Goal: Task Accomplishment & Management: Manage account settings

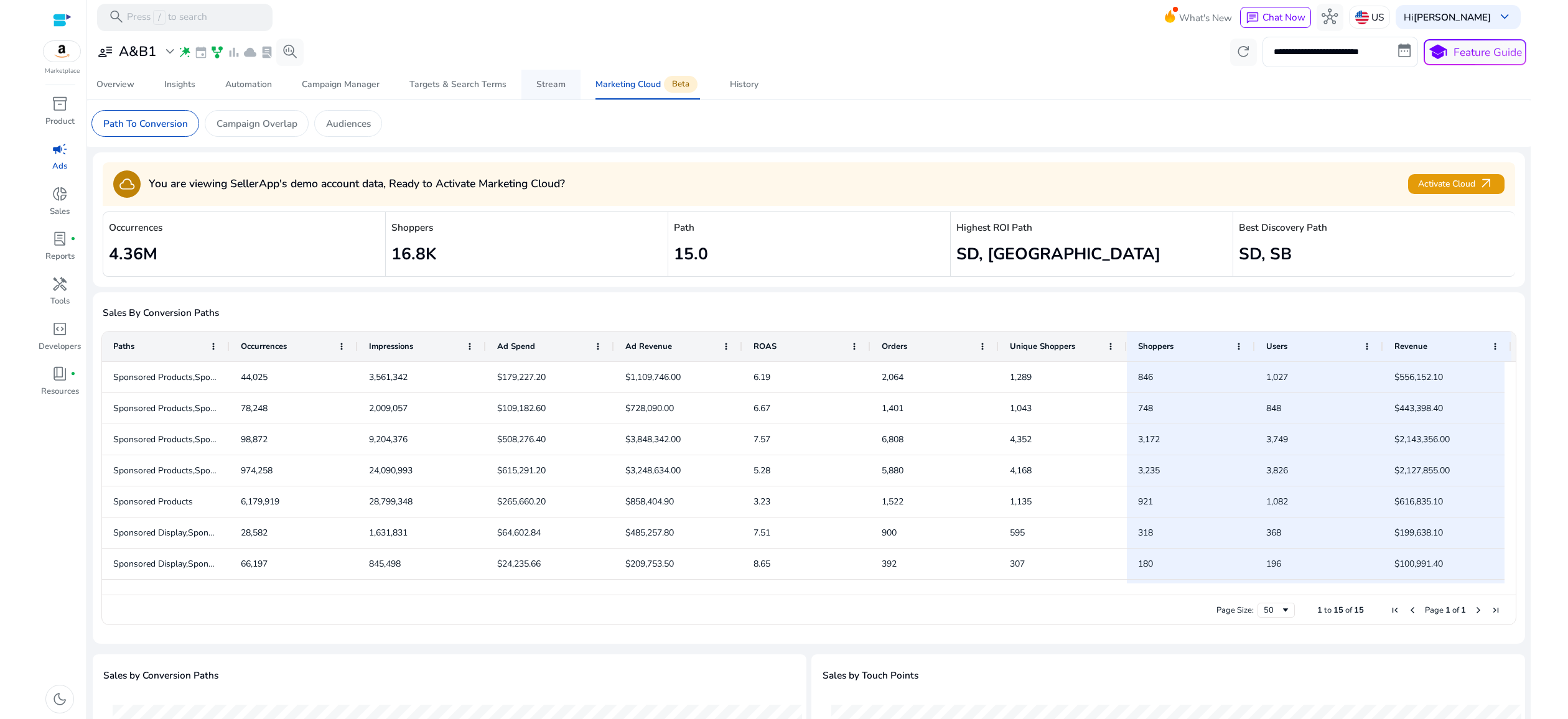
click at [551, 89] on div "Stream" at bounding box center [551, 84] width 30 height 9
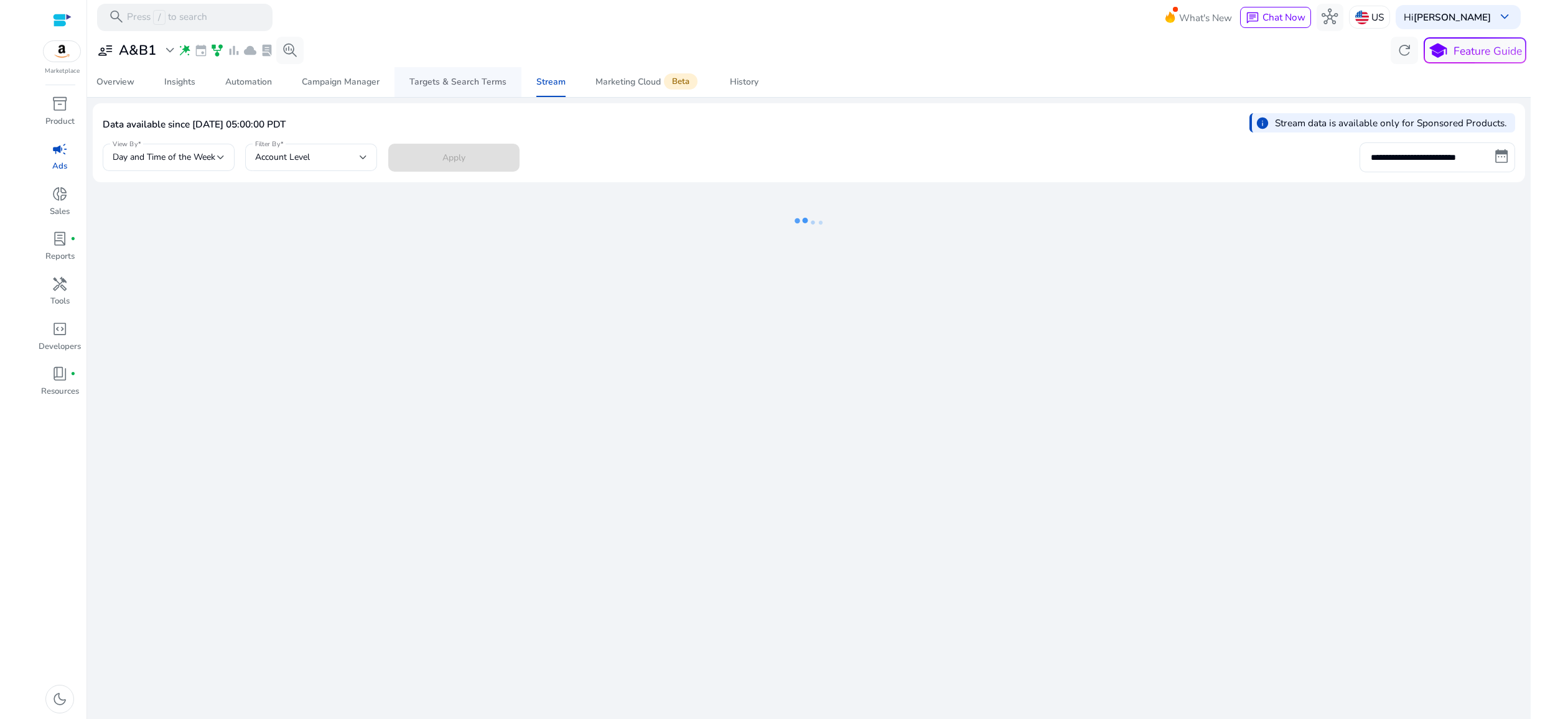
click at [474, 86] on div "Targets & Search Terms" at bounding box center [458, 82] width 97 height 9
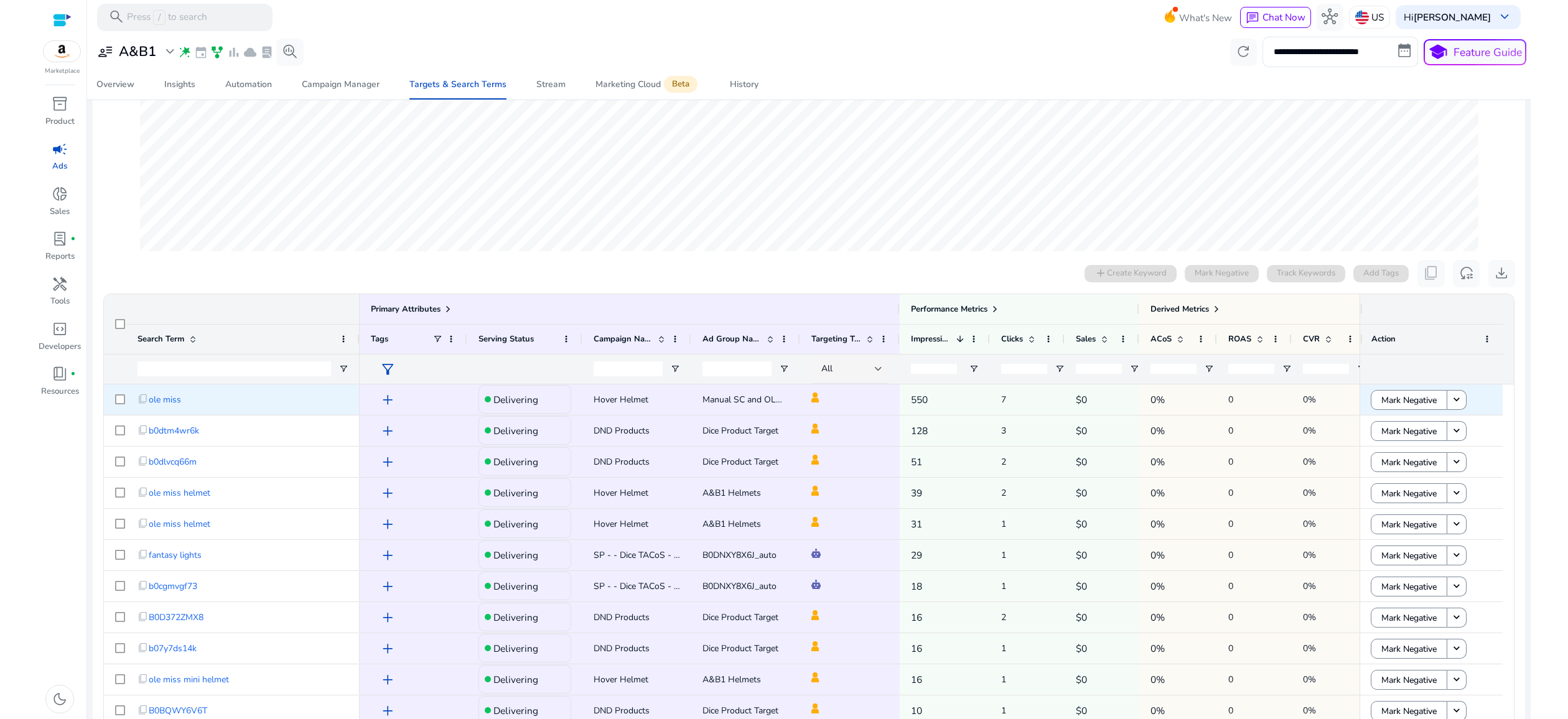
scroll to position [264, 0]
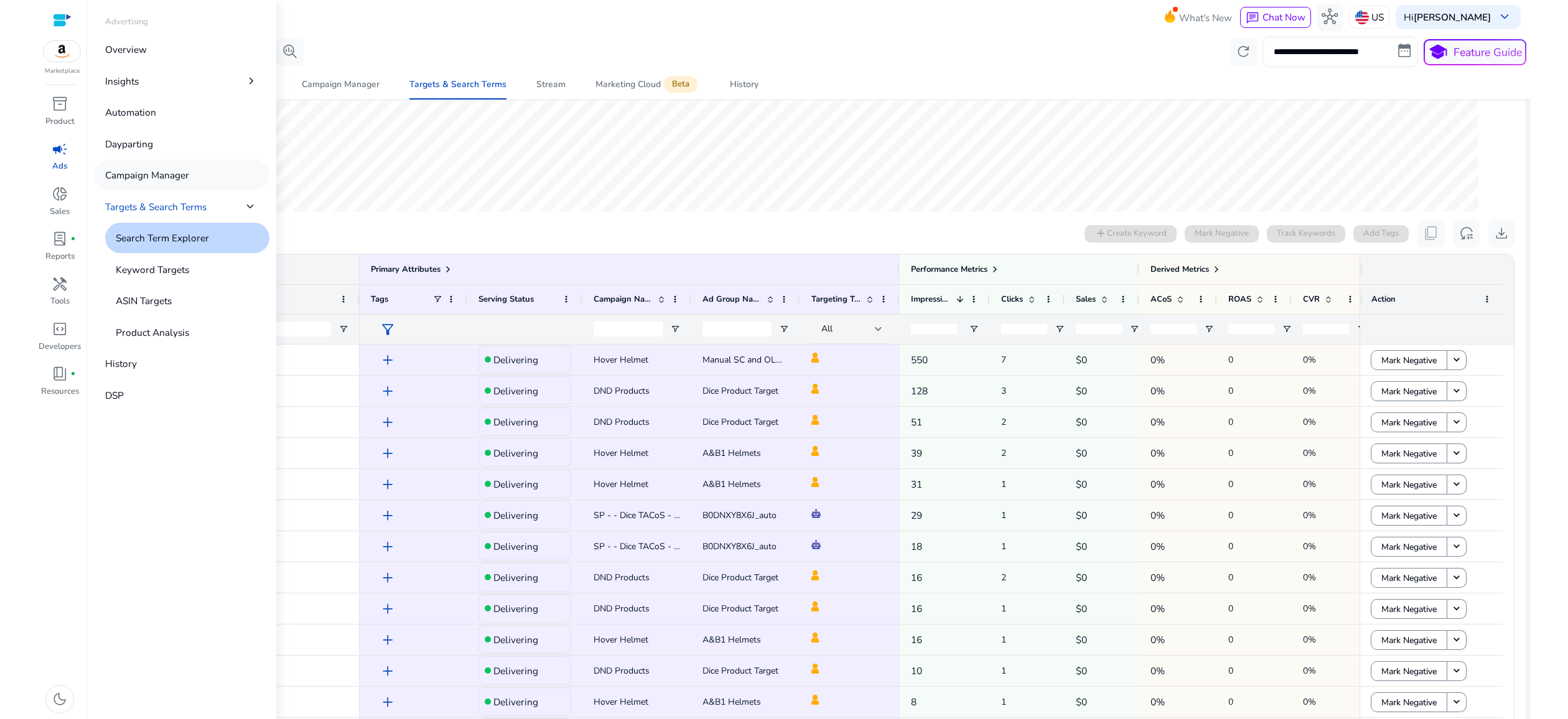
click at [160, 179] on p "Campaign Manager" at bounding box center [147, 175] width 84 height 14
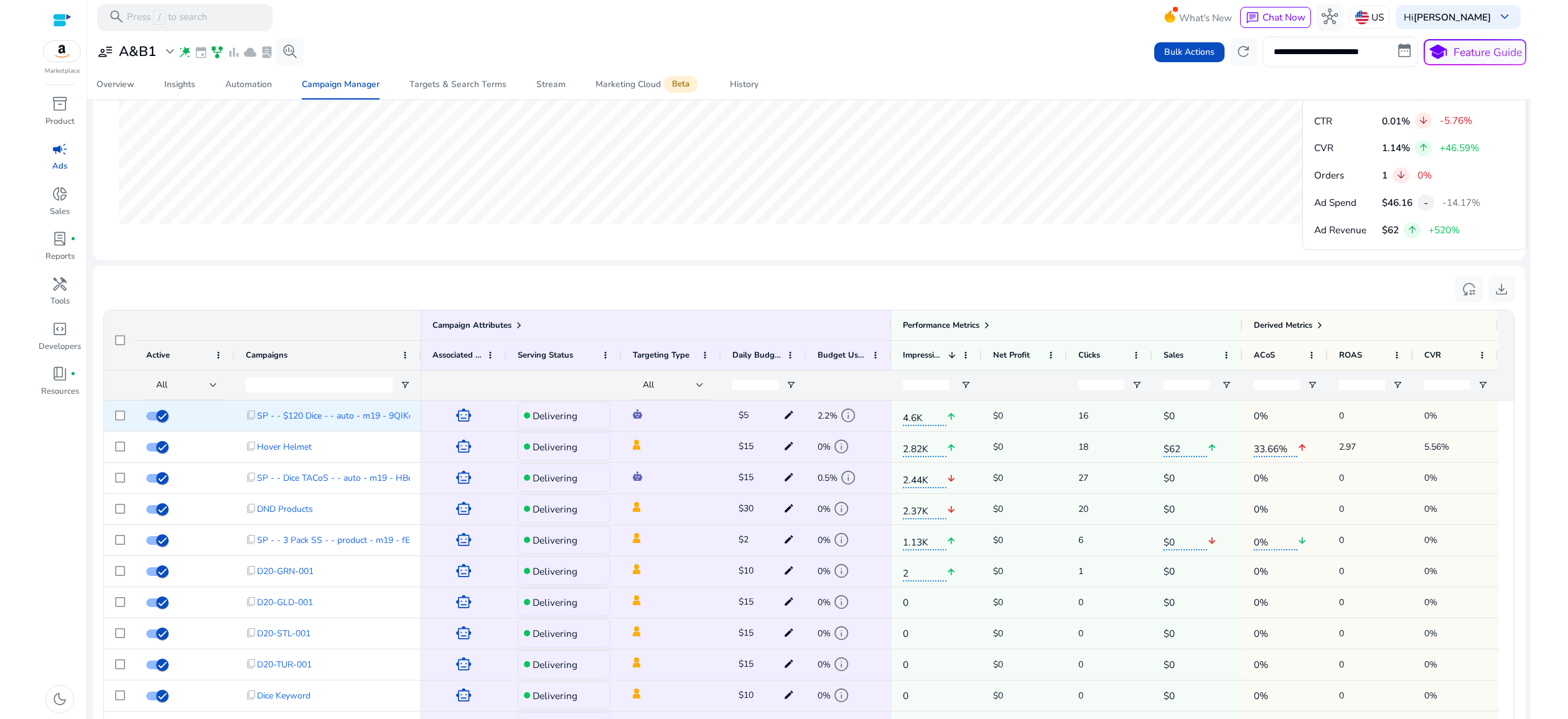
click at [789, 425] on mat-icon "edit" at bounding box center [789, 415] width 17 height 18
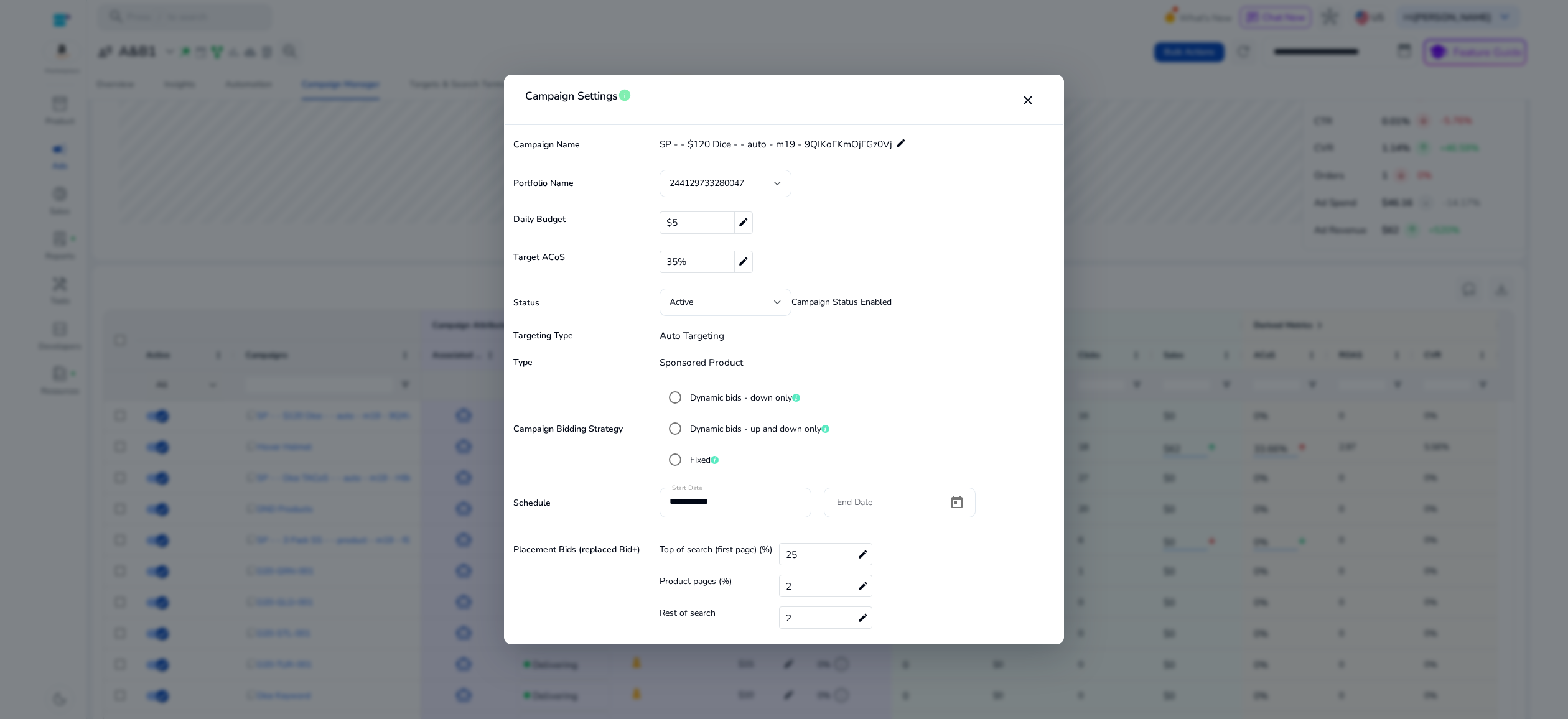
click at [738, 222] on mat-icon "edit" at bounding box center [743, 223] width 18 height 21
click at [714, 220] on input "*" at bounding box center [849, 223] width 357 height 20
type input "*"
type input "**"
click at [1034, 220] on mat-icon "check" at bounding box center [1034, 223] width 15 height 18
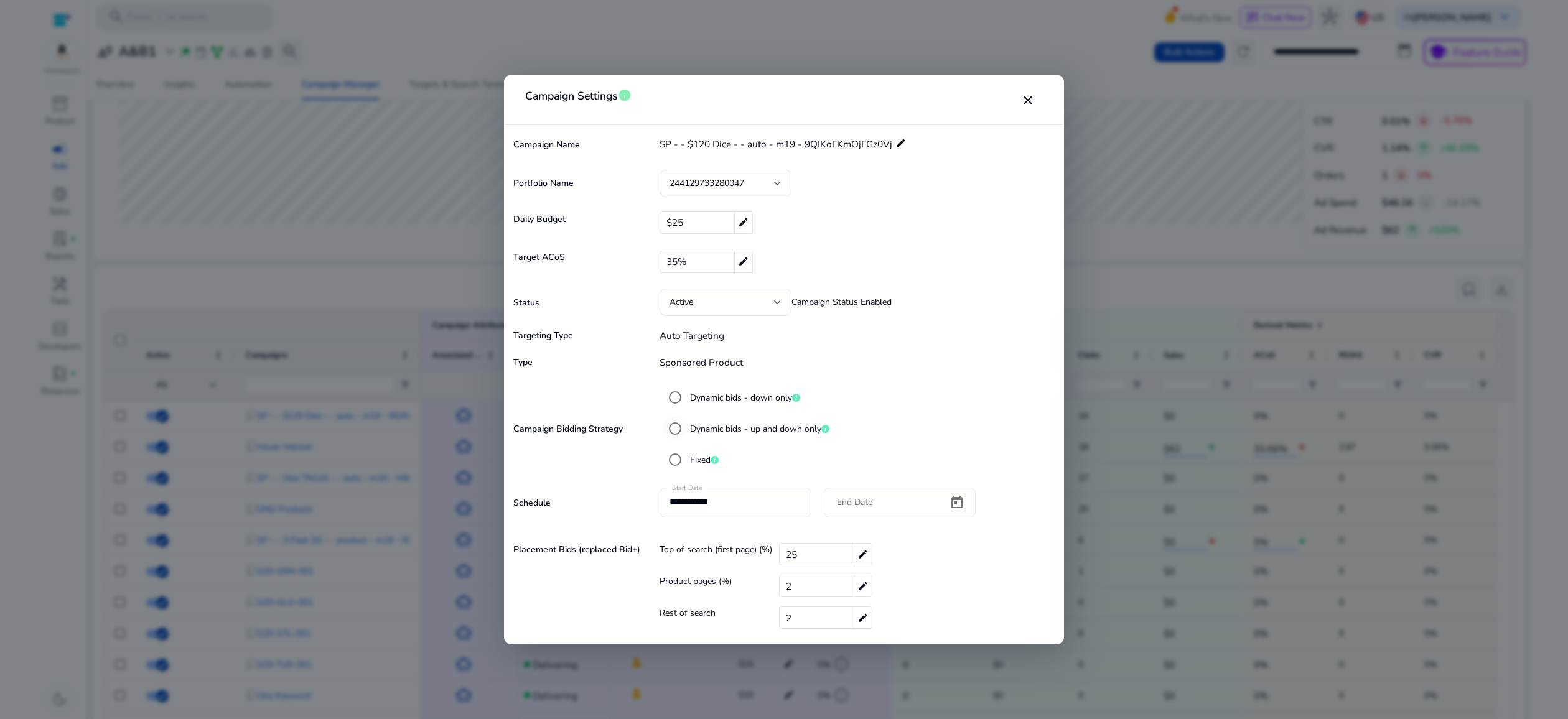
click at [703, 432] on label "Dynamic bids - up and down only" at bounding box center [758, 429] width 142 height 13
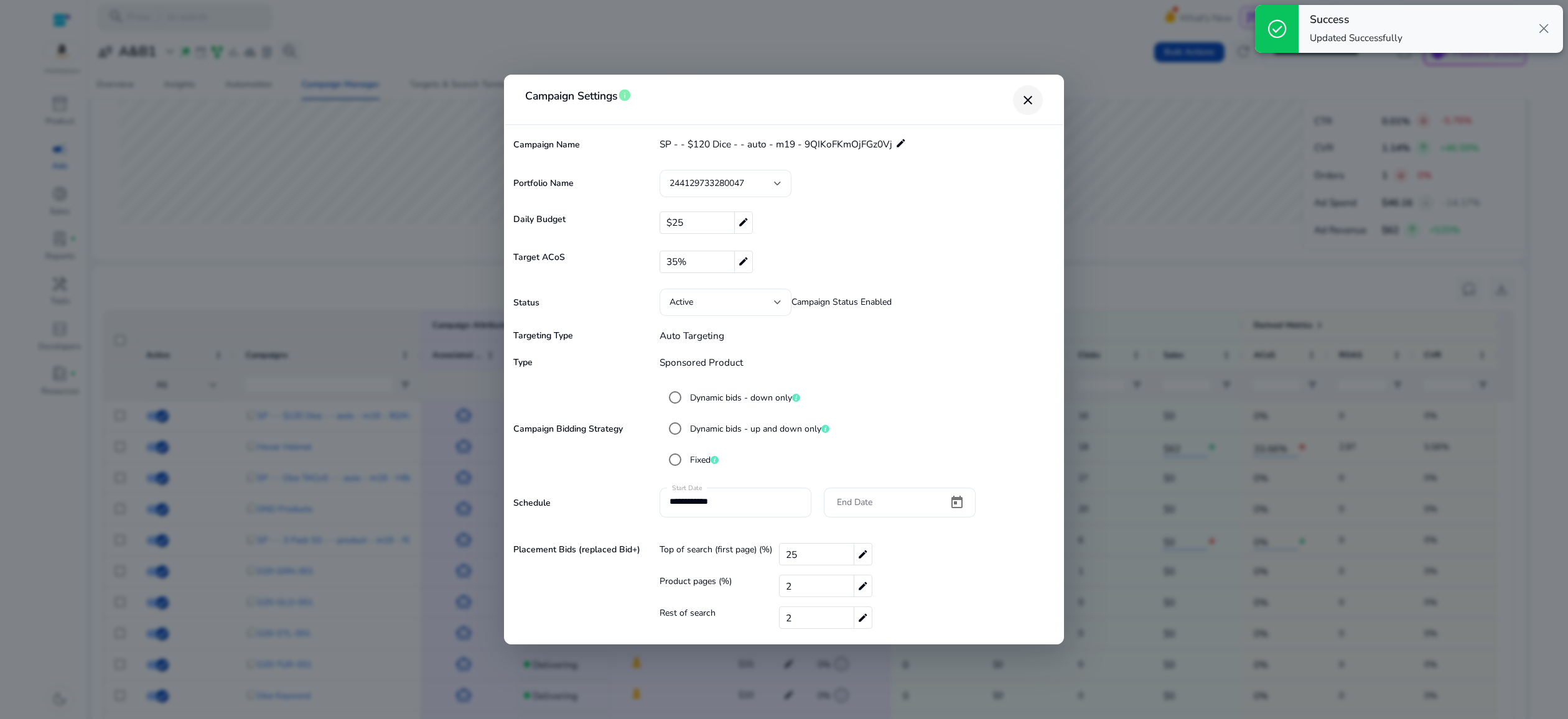
click at [1032, 106] on mat-icon "close" at bounding box center [1027, 100] width 15 height 15
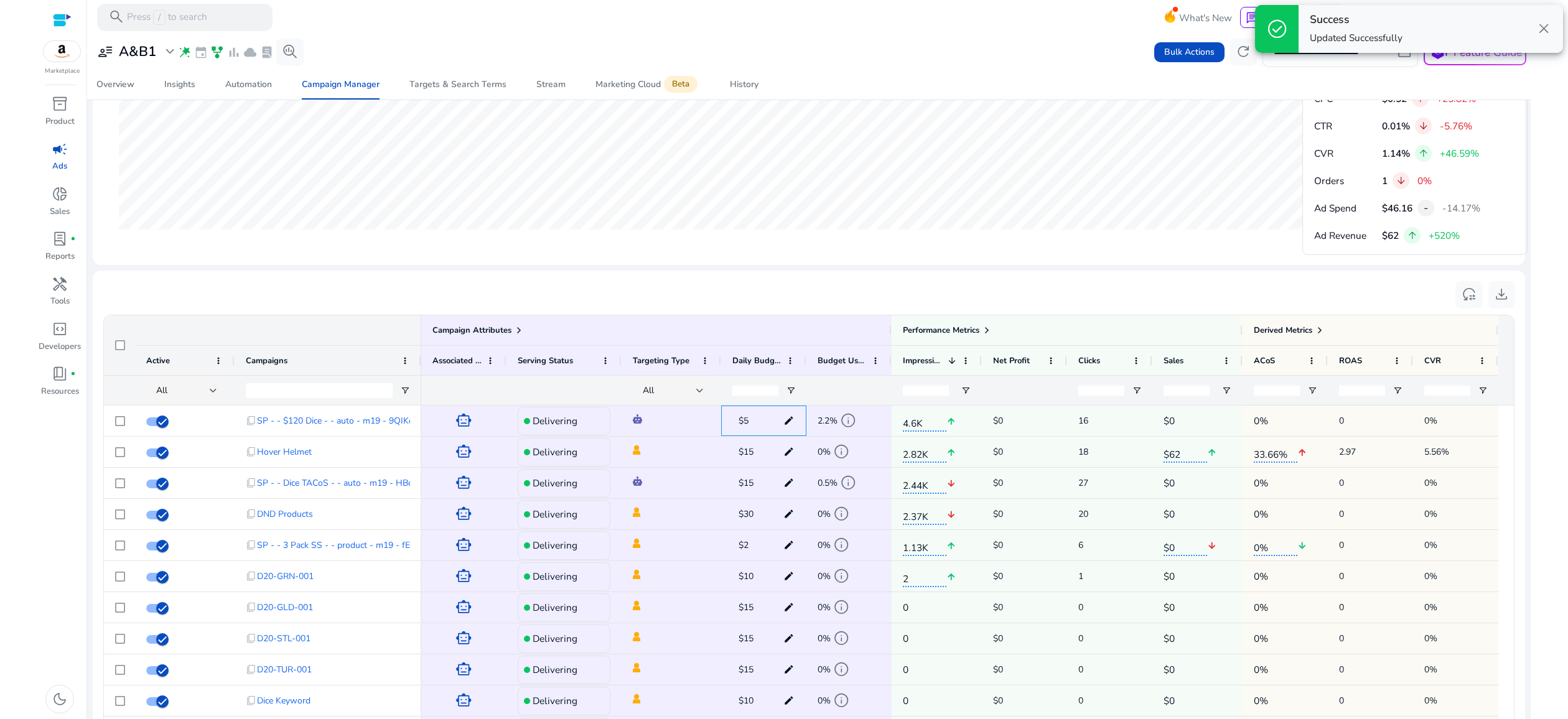
scroll to position [662, 0]
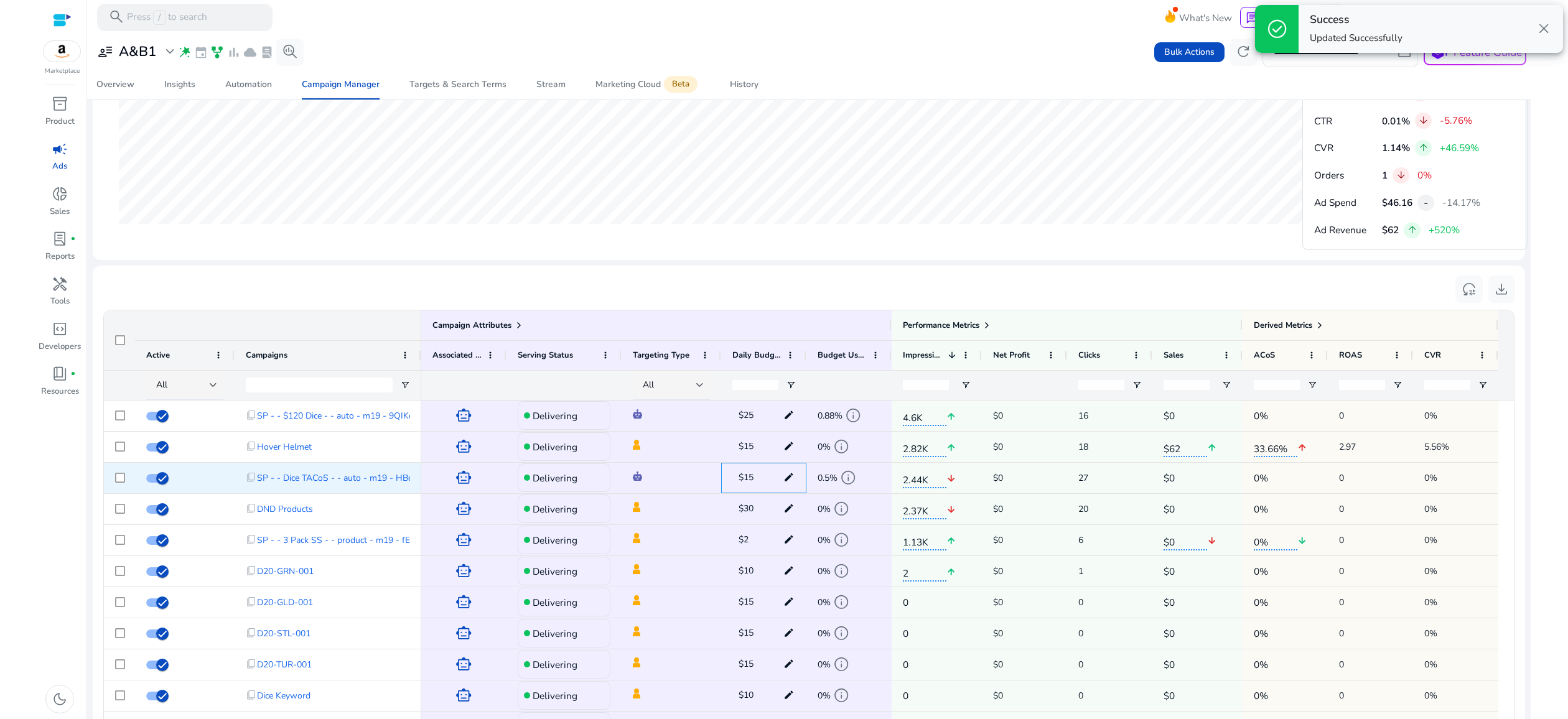
click at [787, 487] on mat-icon "edit" at bounding box center [789, 477] width 17 height 18
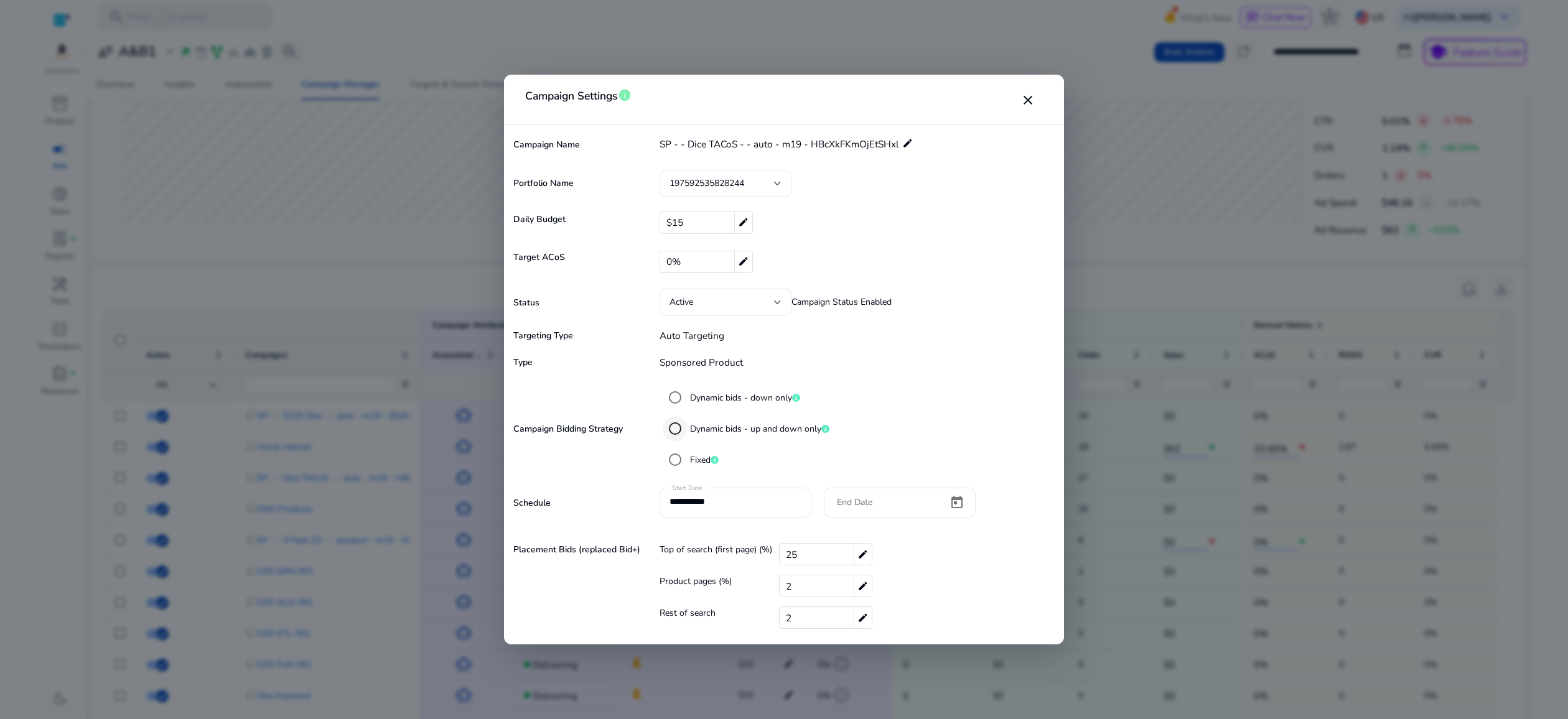
click at [689, 429] on div at bounding box center [674, 429] width 30 height 30
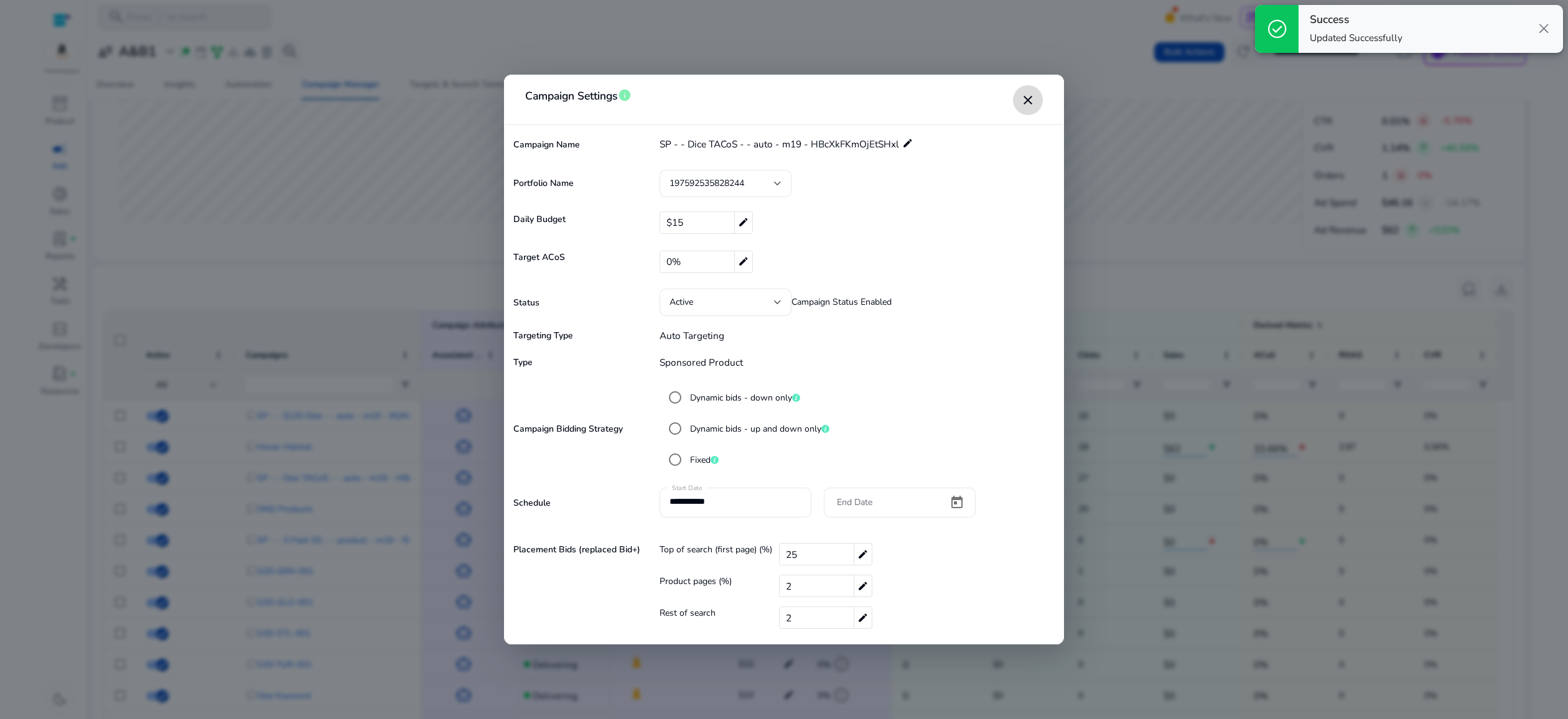
click at [1032, 103] on mat-icon "close" at bounding box center [1027, 100] width 15 height 15
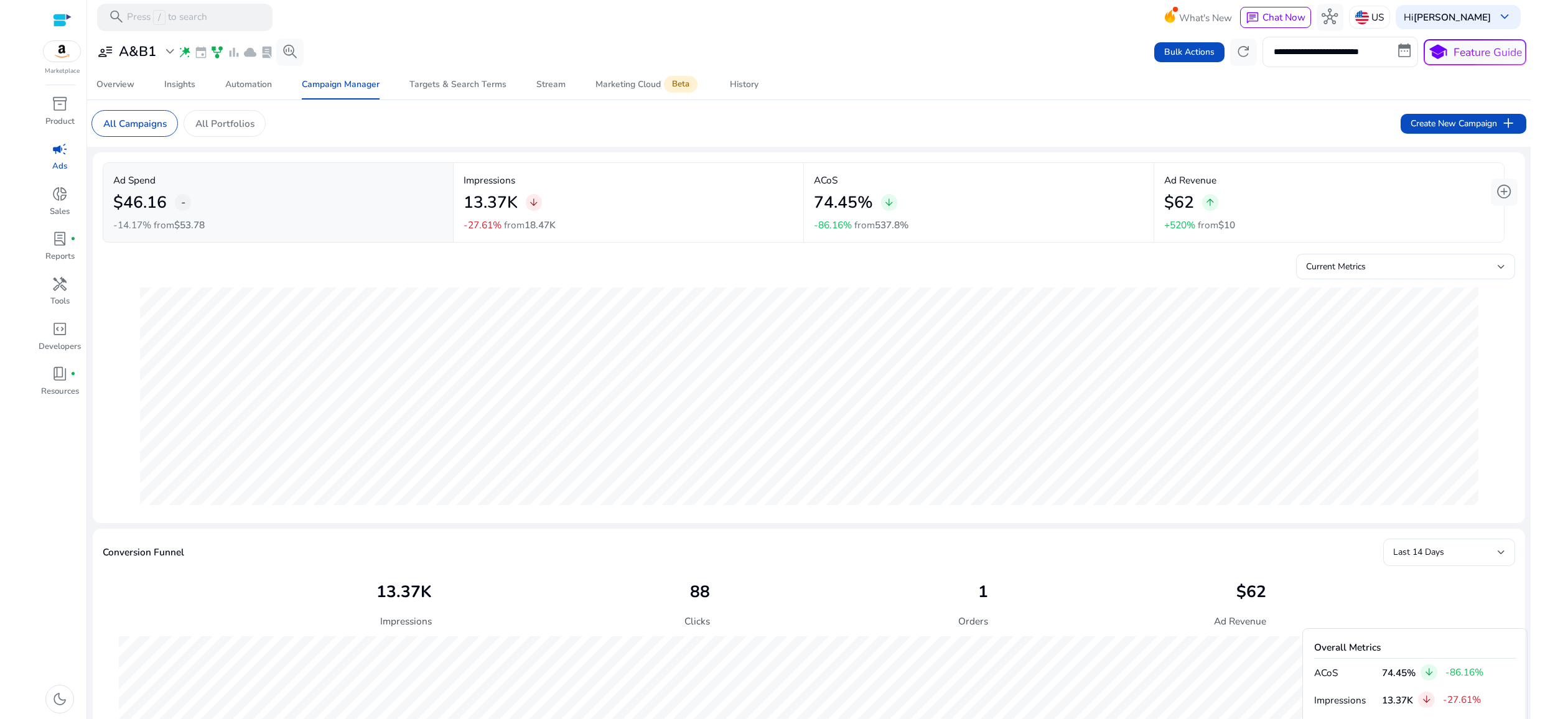
scroll to position [662, 0]
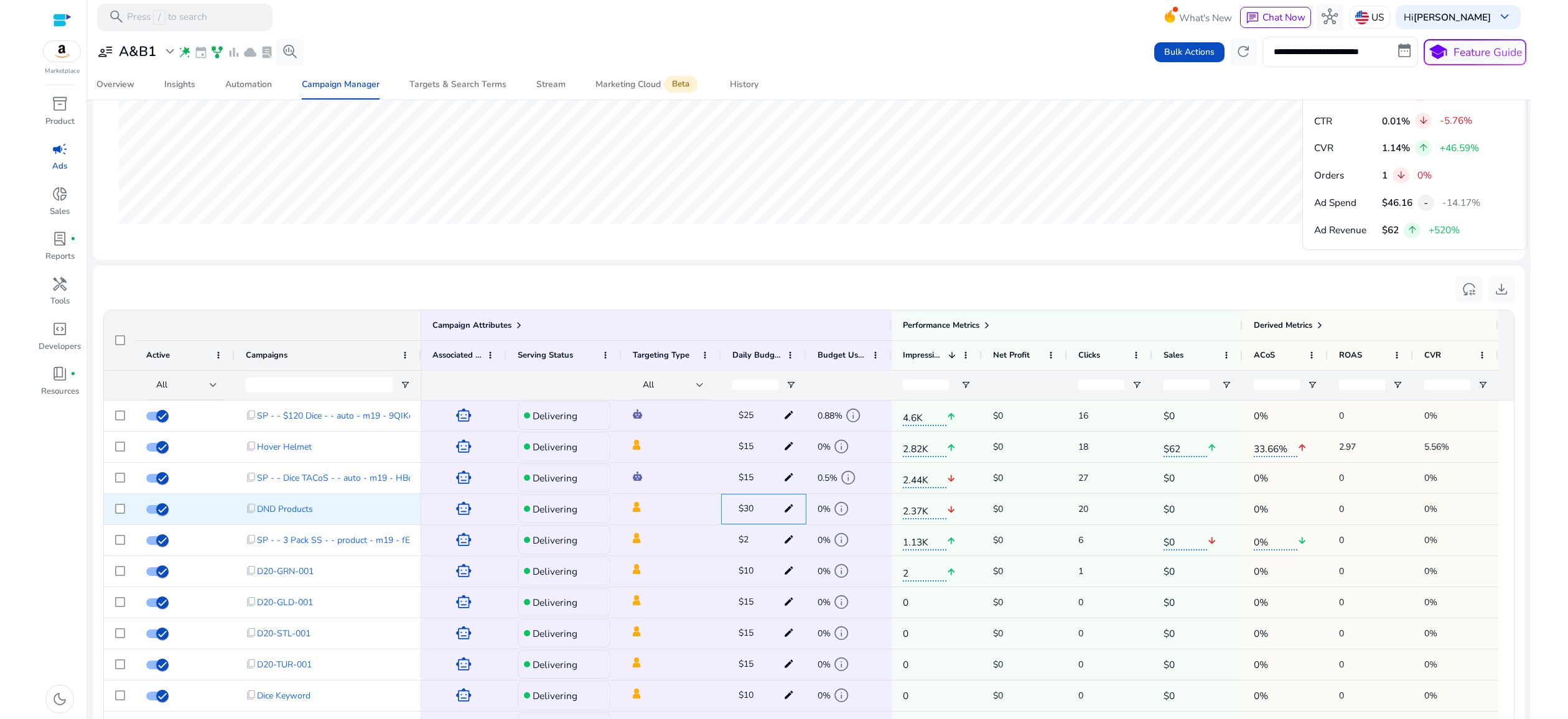
click at [787, 518] on mat-icon "edit" at bounding box center [789, 509] width 17 height 18
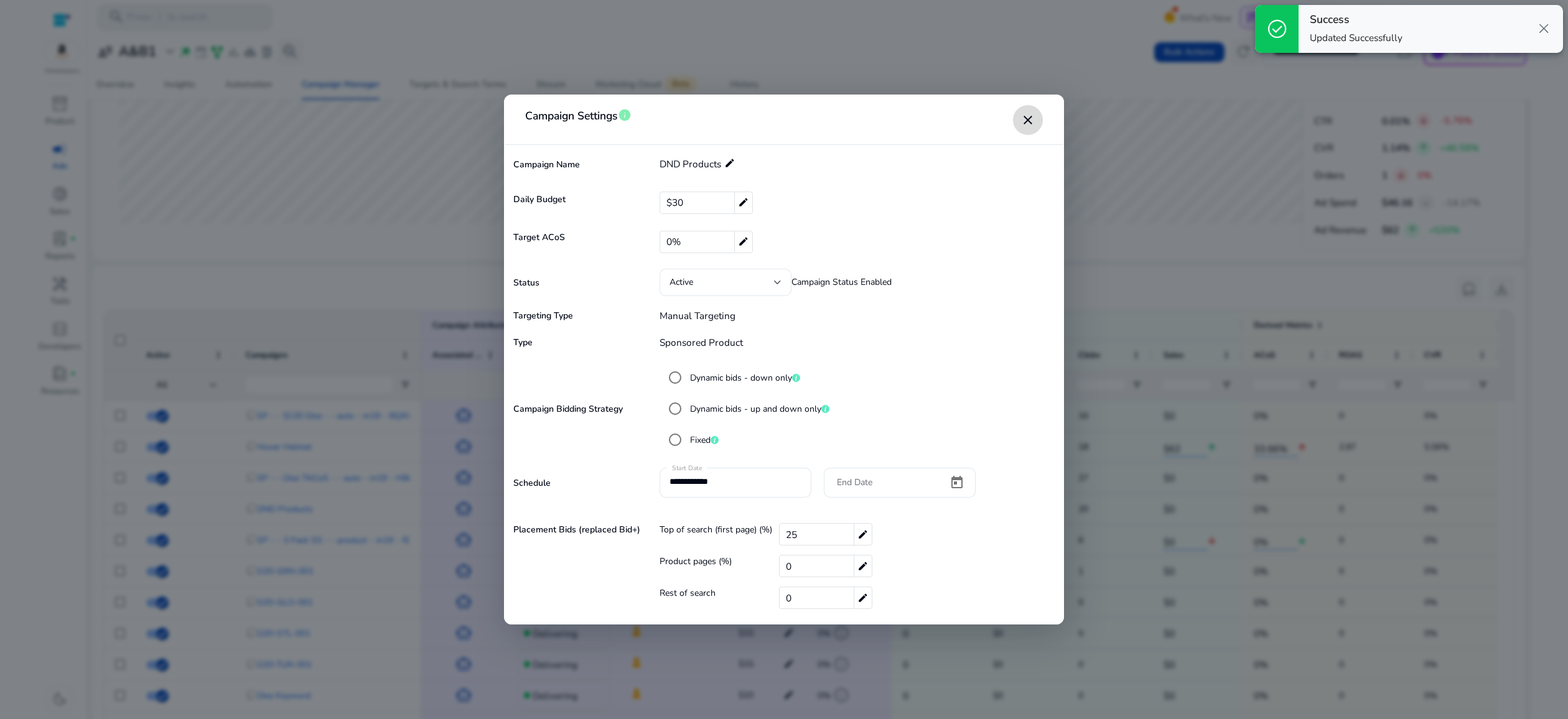
click at [1035, 125] on span "close dialog" at bounding box center [1027, 120] width 30 height 30
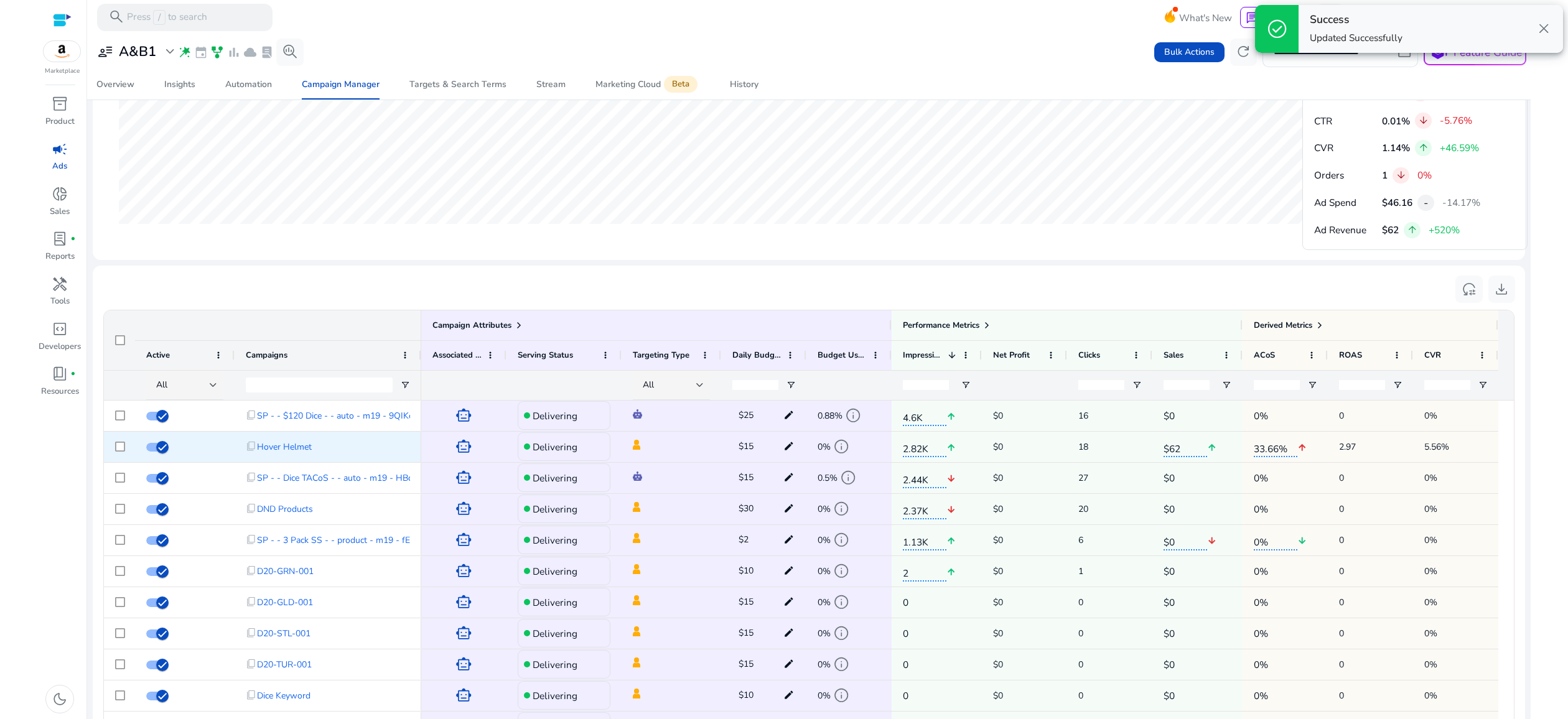
click at [789, 456] on mat-icon "edit" at bounding box center [789, 446] width 17 height 18
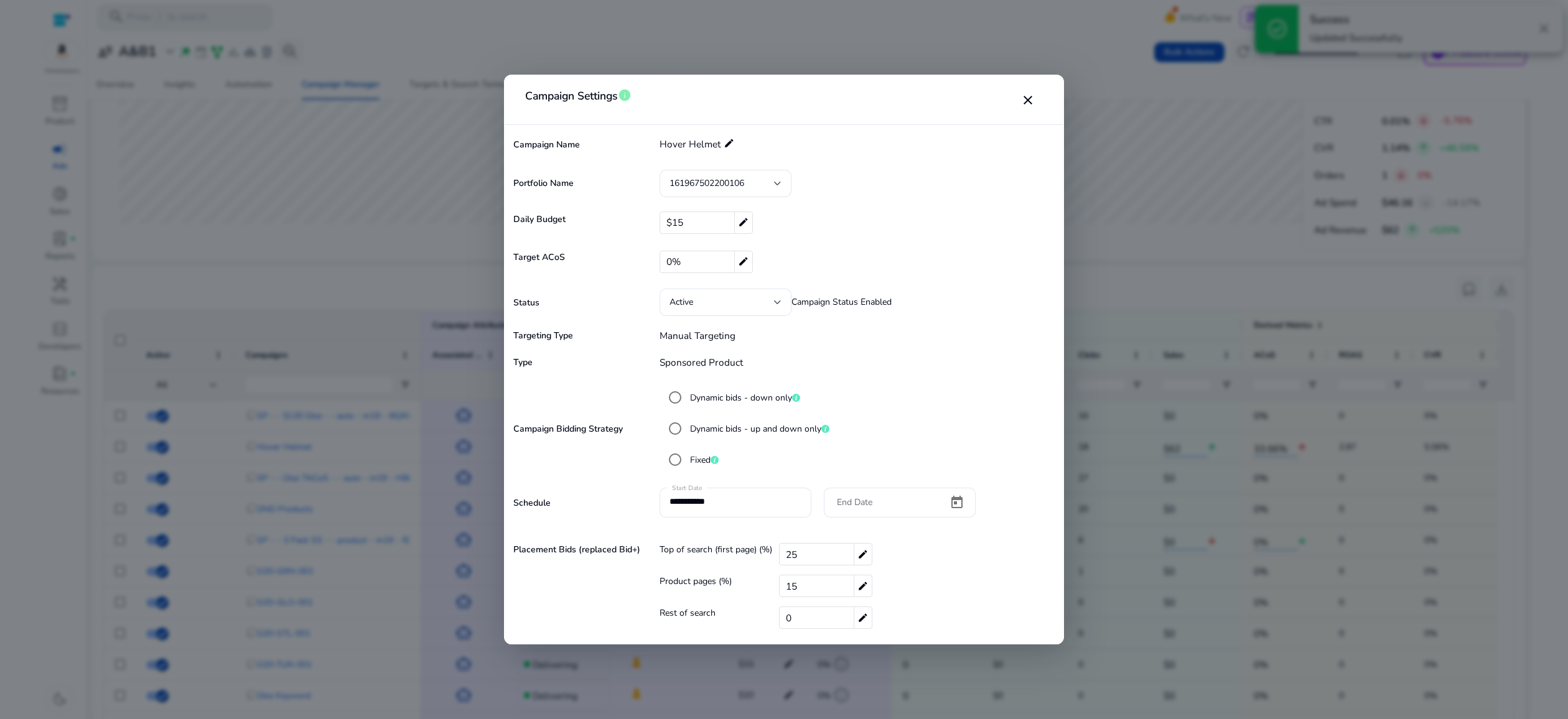
click at [726, 427] on label "Dynamic bids - up and down only" at bounding box center [758, 429] width 142 height 13
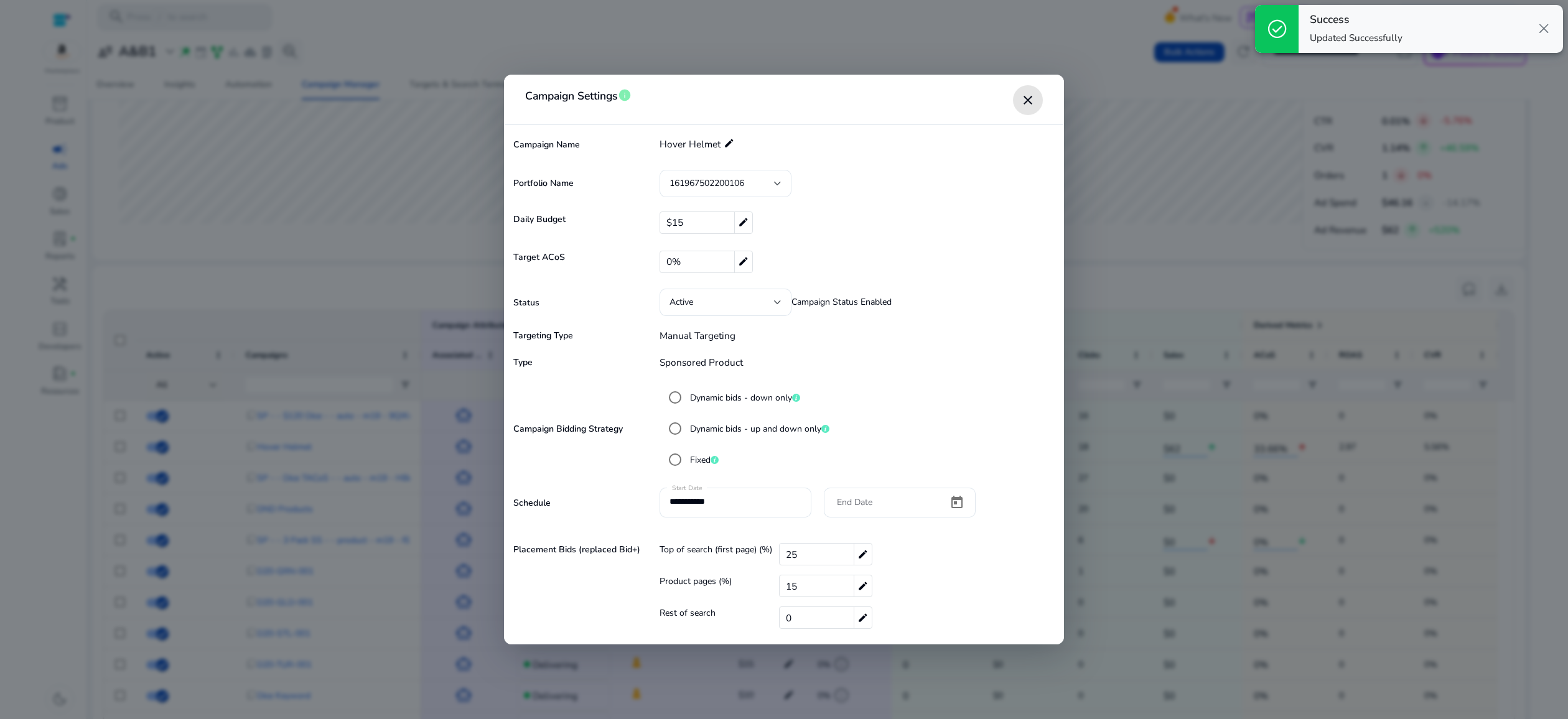
click at [1027, 104] on mat-icon "close" at bounding box center [1027, 100] width 15 height 15
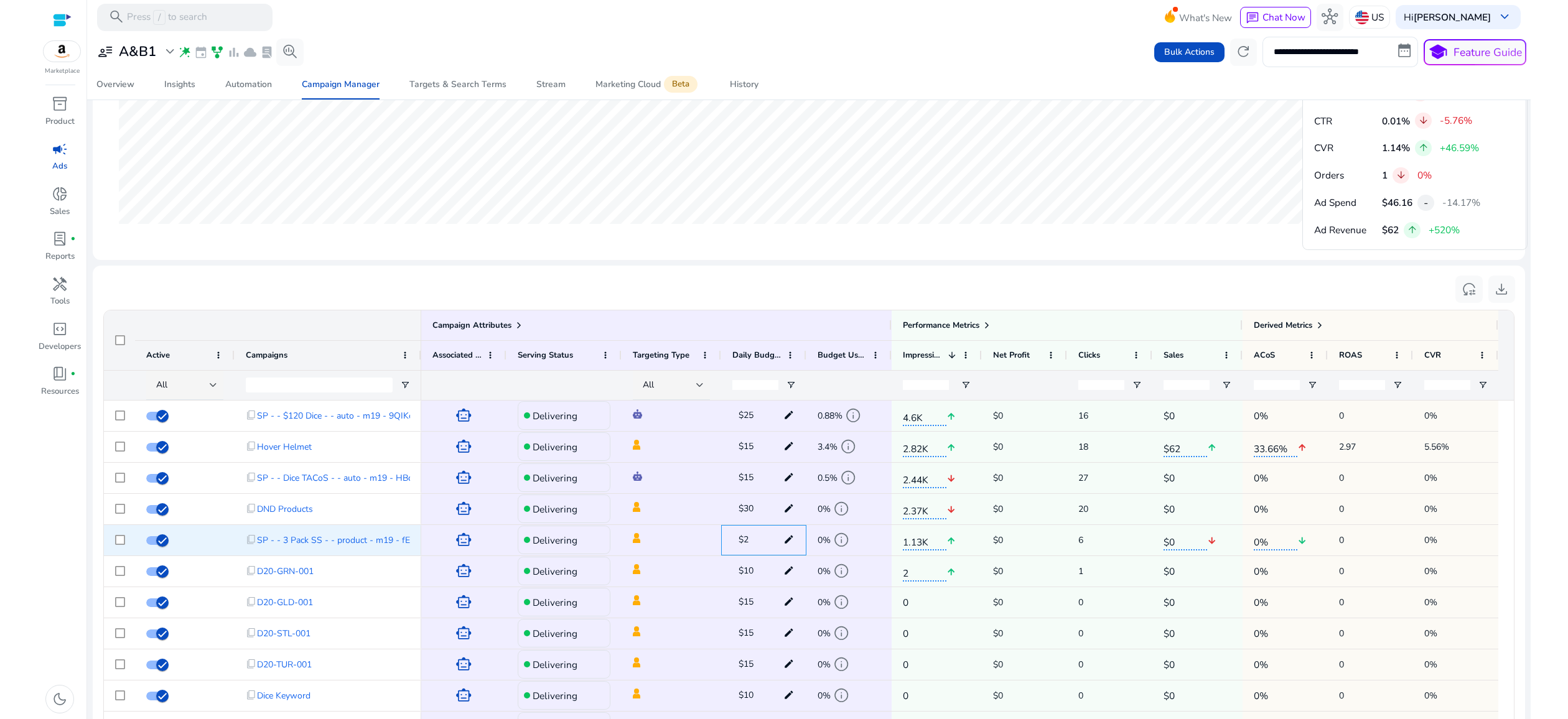
click at [783, 549] on mat-icon "edit" at bounding box center [789, 540] width 17 height 18
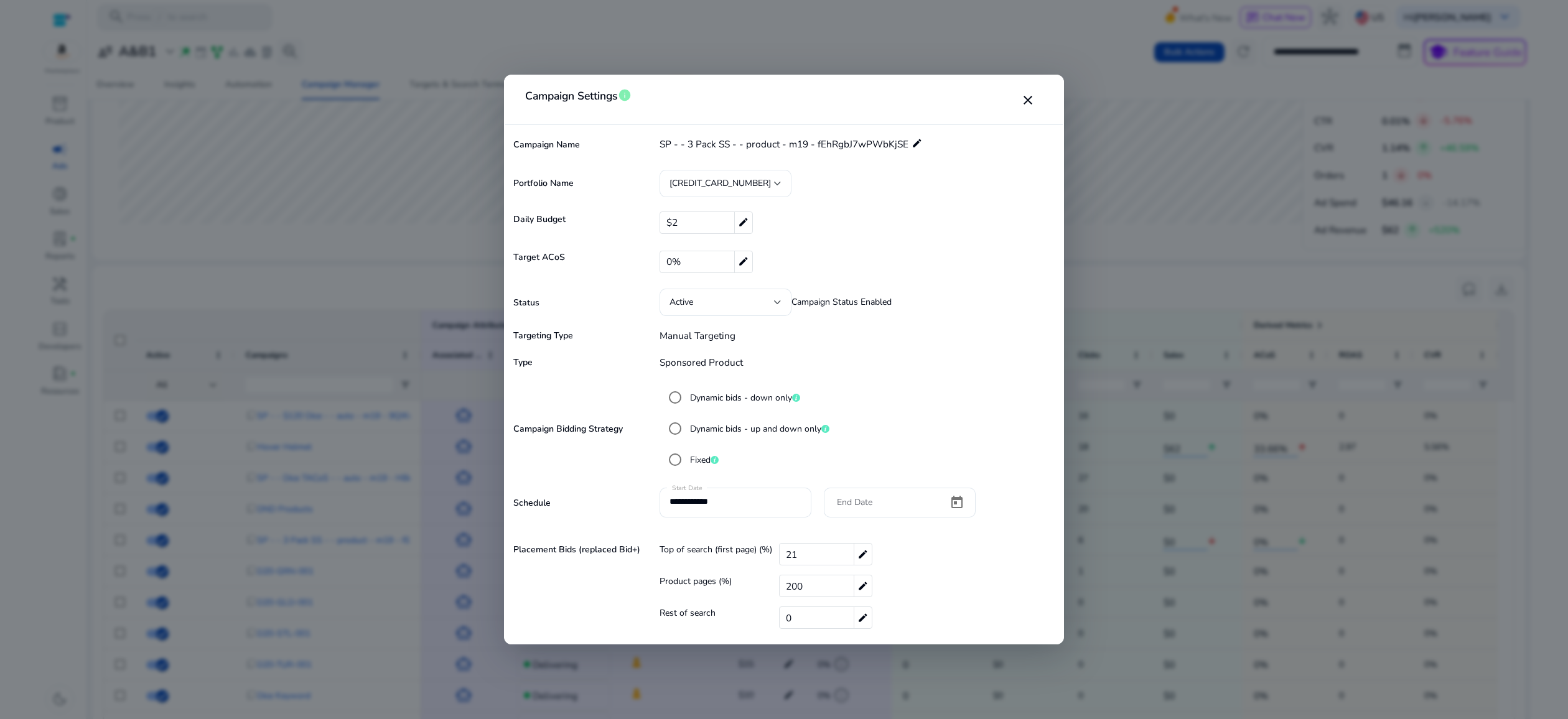
click at [691, 428] on label "Dynamic bids - up and down only" at bounding box center [758, 429] width 142 height 13
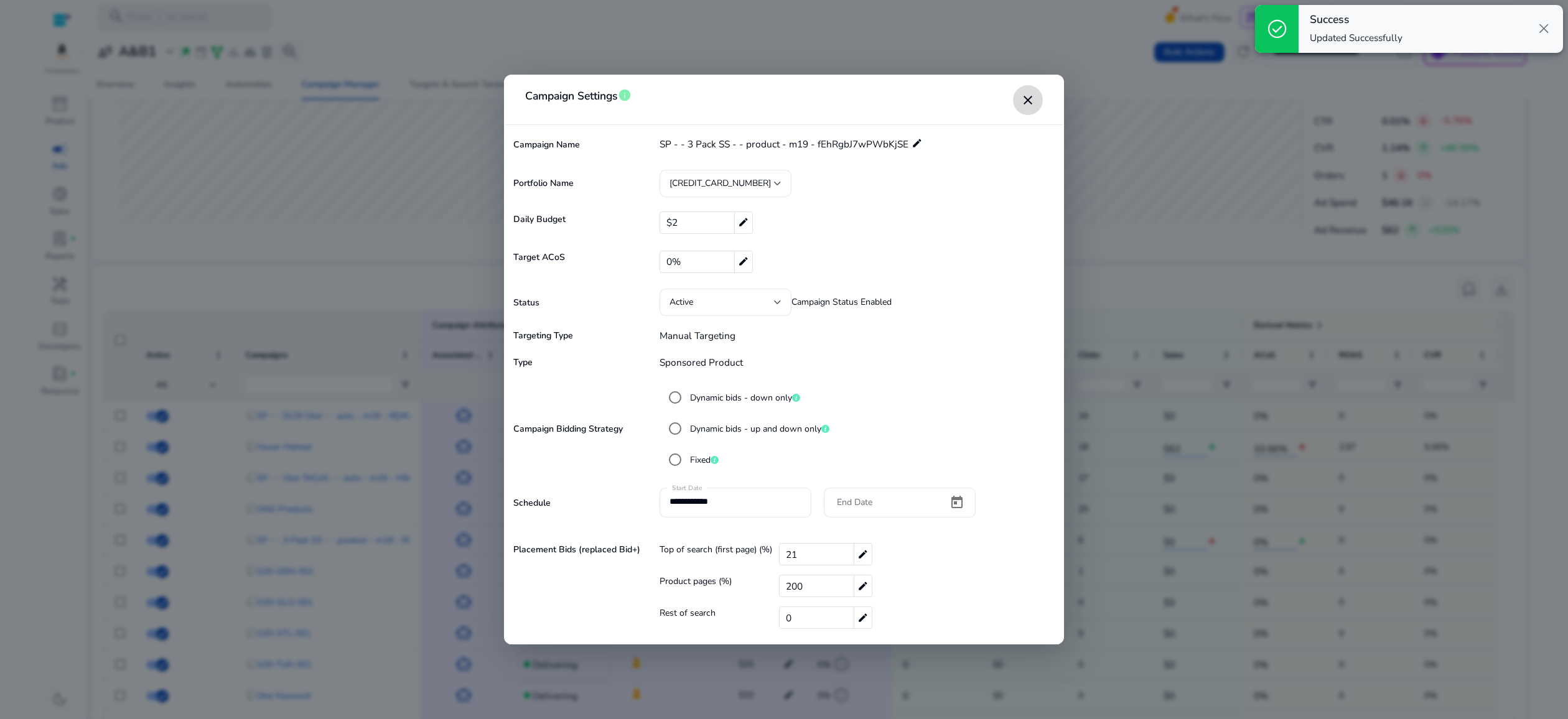
click at [1027, 99] on mat-icon "close" at bounding box center [1027, 100] width 15 height 15
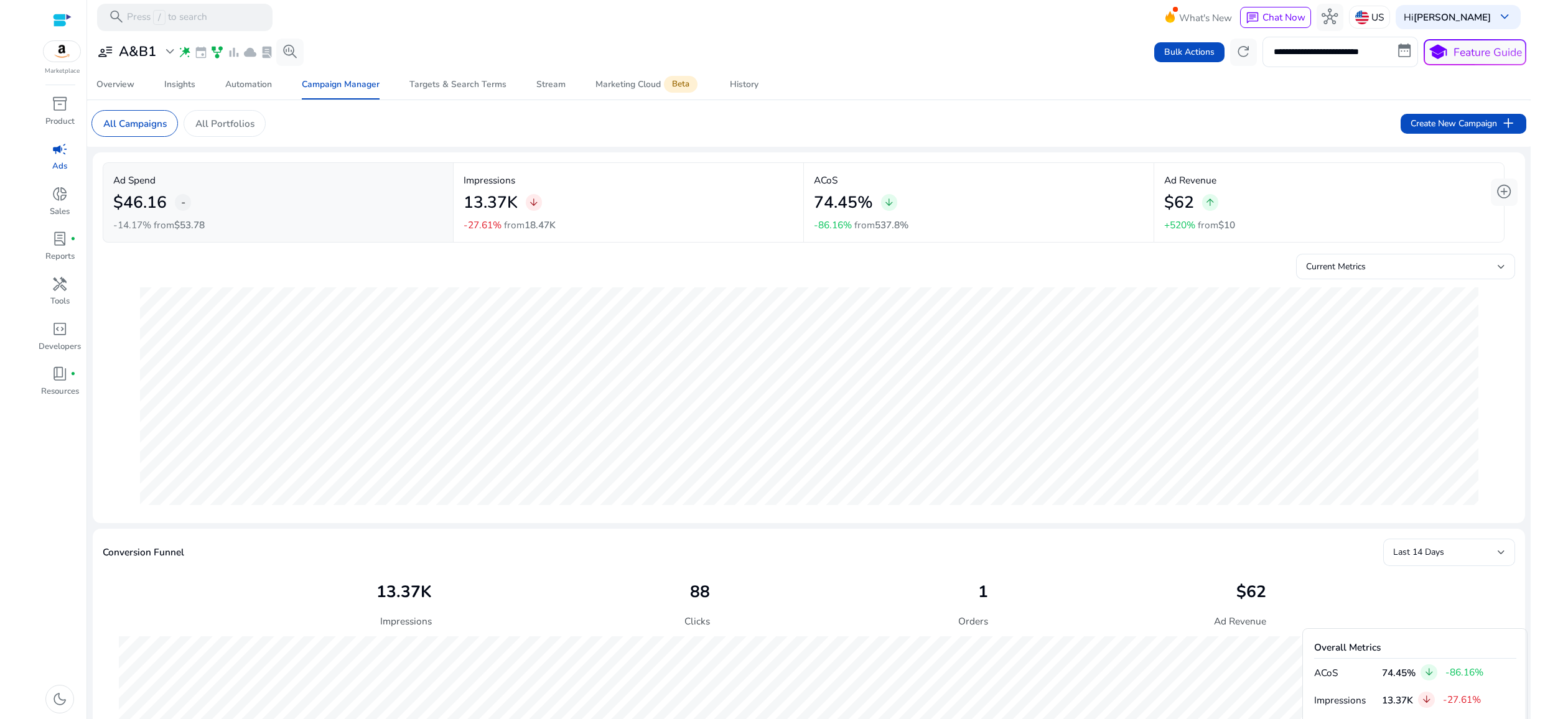
scroll to position [662, 0]
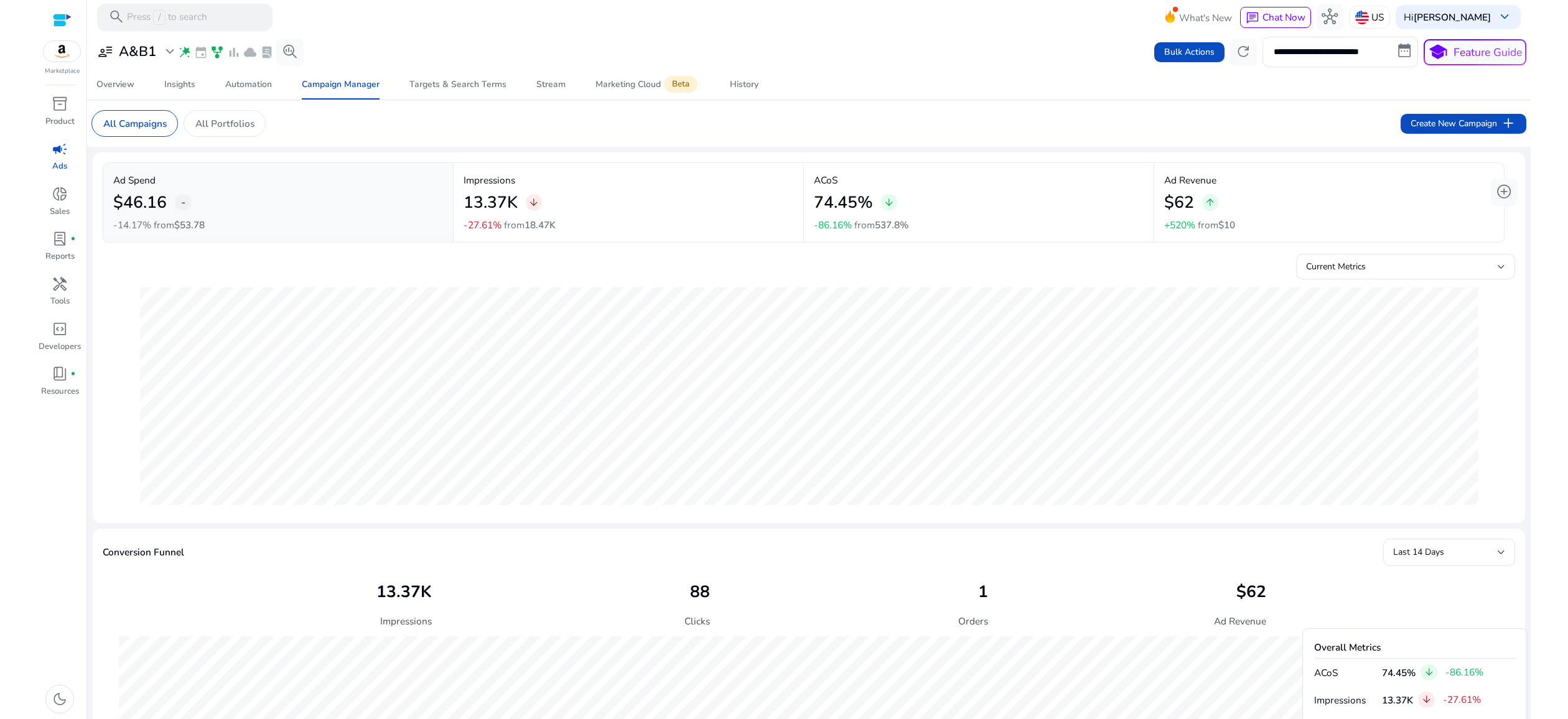
scroll to position [662, 0]
